Goal: Entertainment & Leisure: Consume media (video, audio)

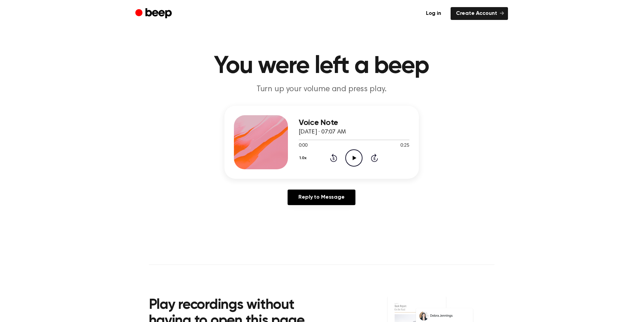
click at [350, 153] on icon "Play Audio" at bounding box center [353, 157] width 17 height 17
click at [331, 140] on div at bounding box center [354, 139] width 111 height 5
click at [356, 162] on icon "Play Audio" at bounding box center [353, 157] width 17 height 17
click at [352, 154] on icon "Pause Audio" at bounding box center [353, 157] width 17 height 17
